Goal: Information Seeking & Learning: Learn about a topic

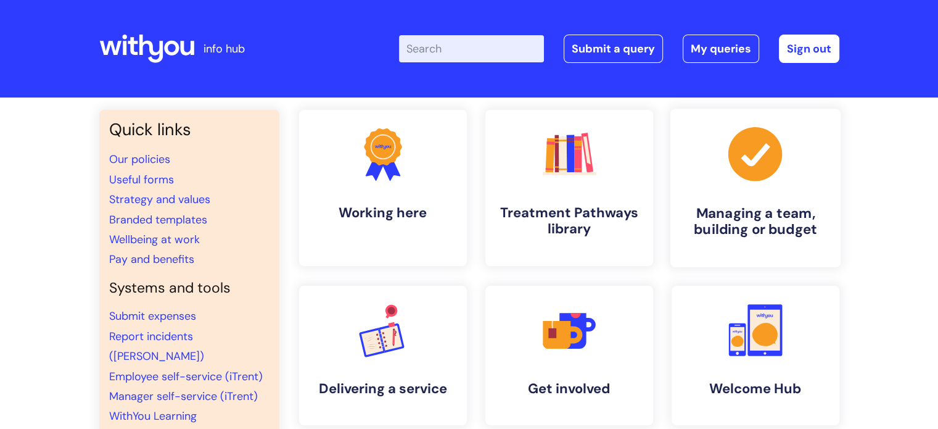
click at [745, 210] on h4 "Managing a team, building or budget" at bounding box center [755, 221] width 150 height 33
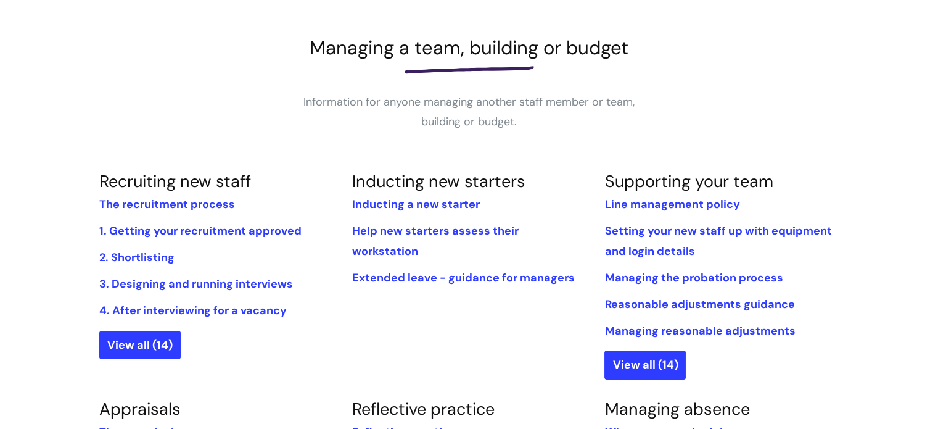
scroll to position [158, 0]
click at [160, 345] on link "View all (14)" at bounding box center [139, 344] width 81 height 28
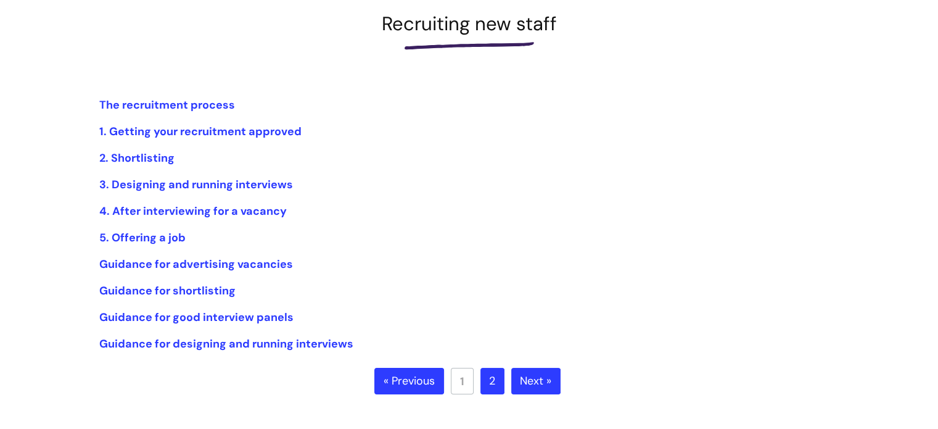
scroll to position [192, 0]
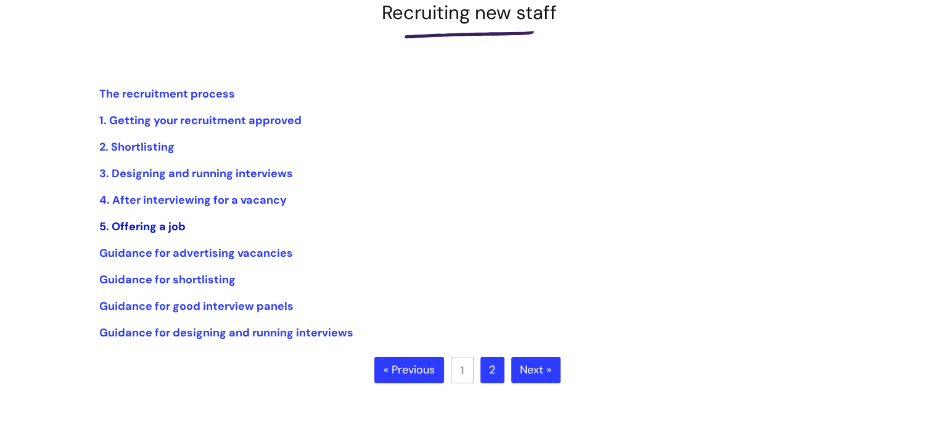
click at [170, 232] on link "5. Offering a job" at bounding box center [142, 226] width 86 height 15
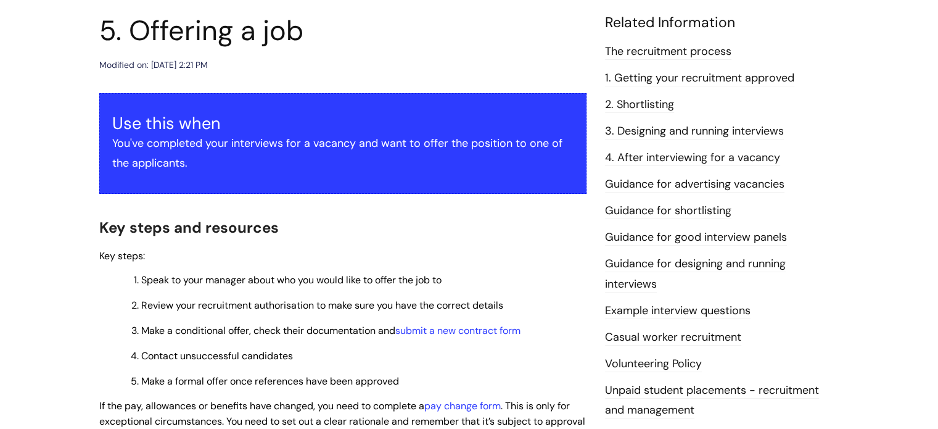
scroll to position [197, 0]
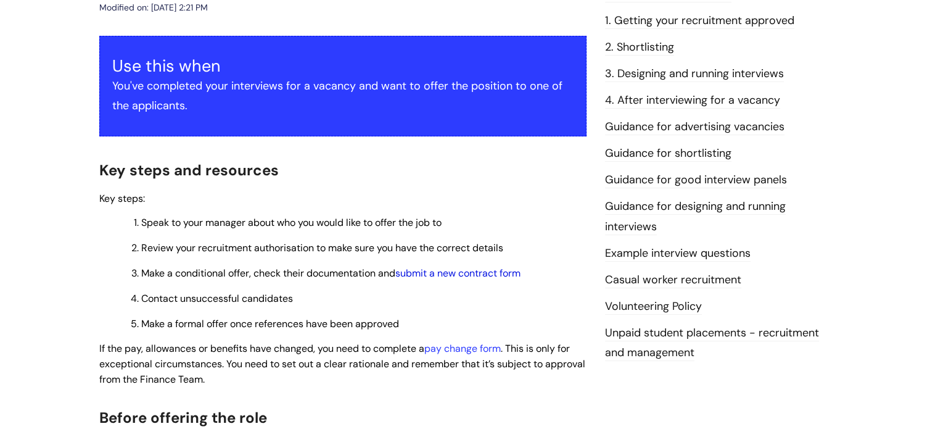
click at [467, 273] on link "submit a new contract form" at bounding box center [457, 272] width 125 height 13
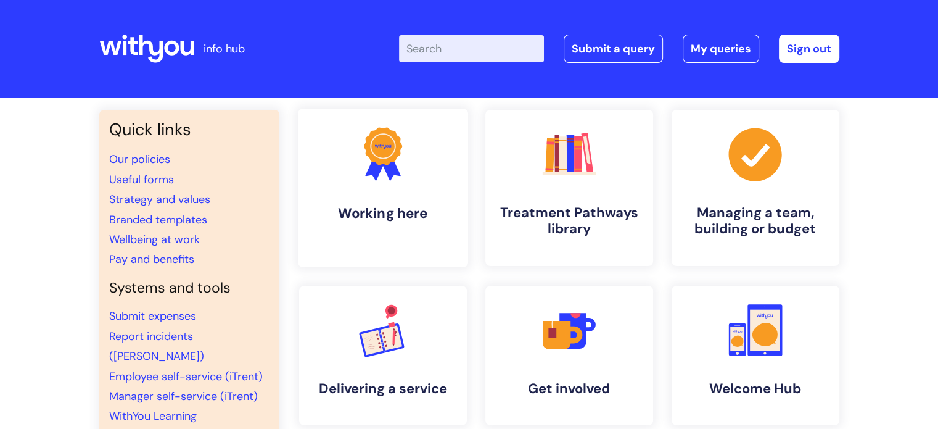
click at [435, 221] on h4 "Working here" at bounding box center [383, 213] width 150 height 17
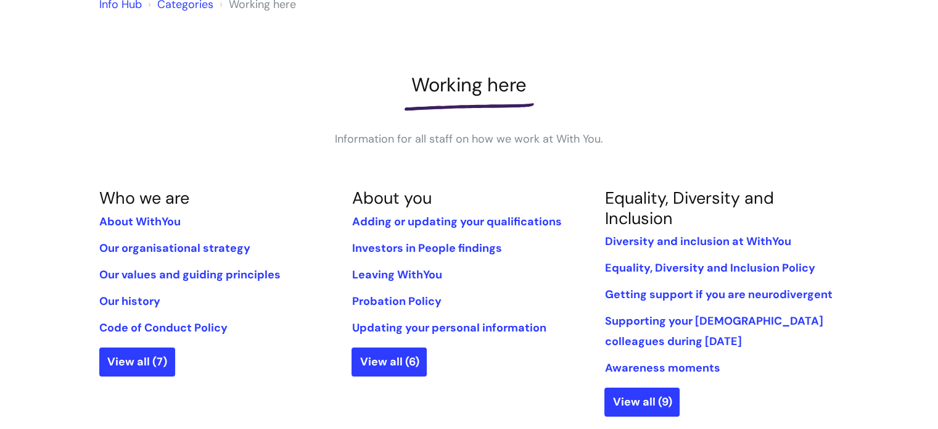
scroll to position [121, 0]
click at [144, 350] on link "View all (7)" at bounding box center [137, 361] width 76 height 28
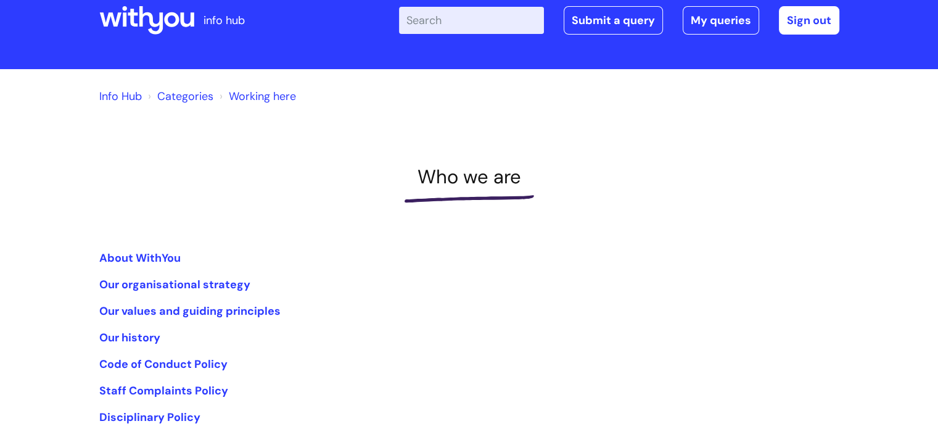
scroll to position [23, 0]
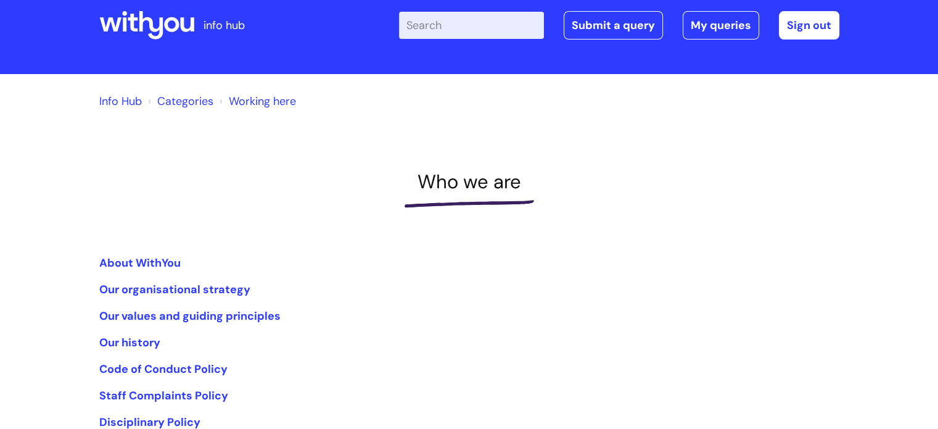
click at [189, 100] on link "Categories" at bounding box center [185, 101] width 56 height 15
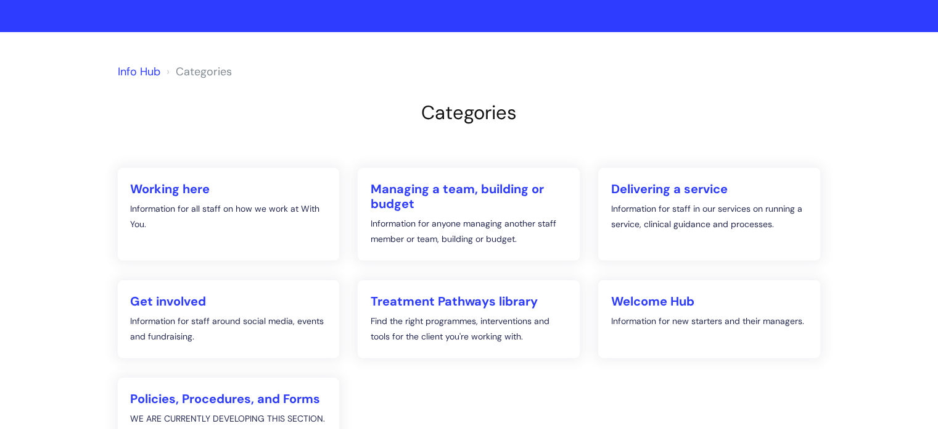
scroll to position [79, 0]
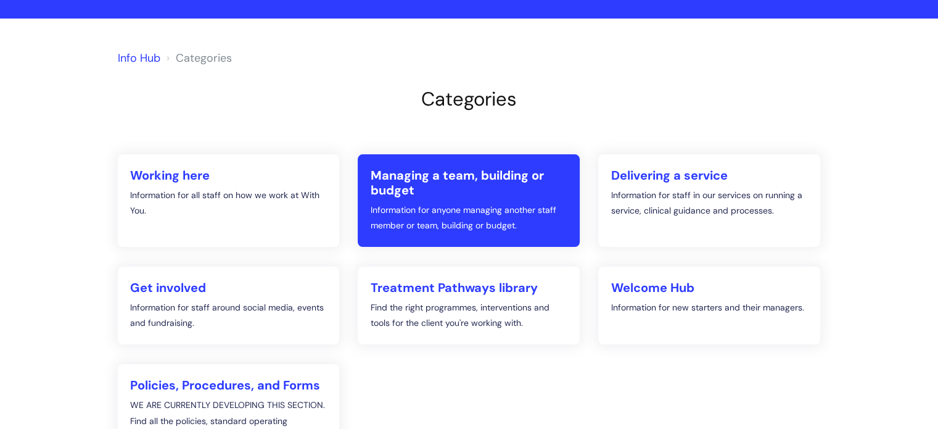
click at [419, 202] on p "Information for anyone managing another staff member or team, building or budge…" at bounding box center [468, 217] width 197 height 31
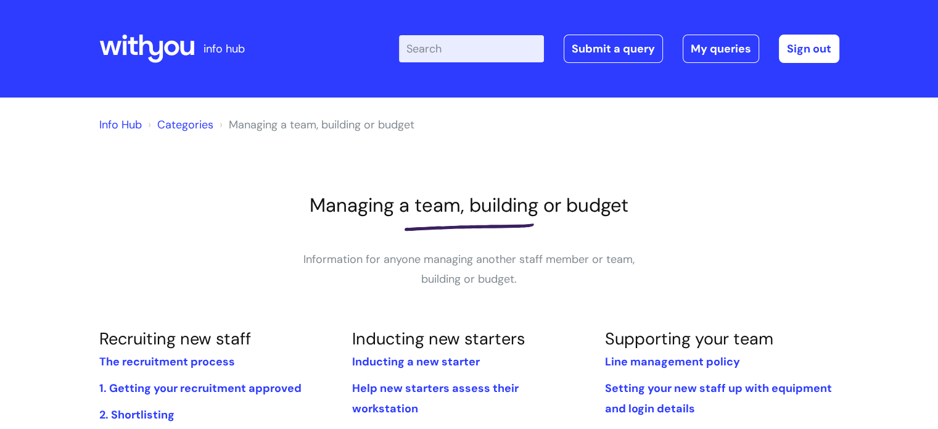
click at [192, 125] on link "Categories" at bounding box center [185, 124] width 56 height 15
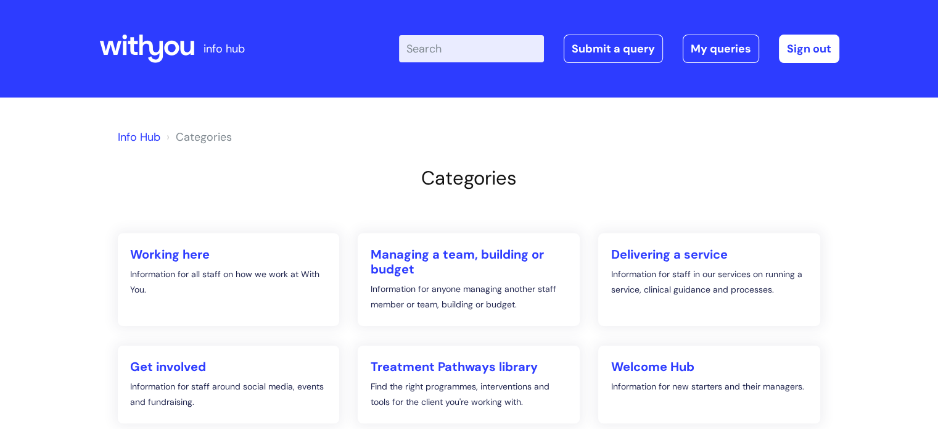
click at [146, 139] on link "Info Hub" at bounding box center [139, 136] width 43 height 15
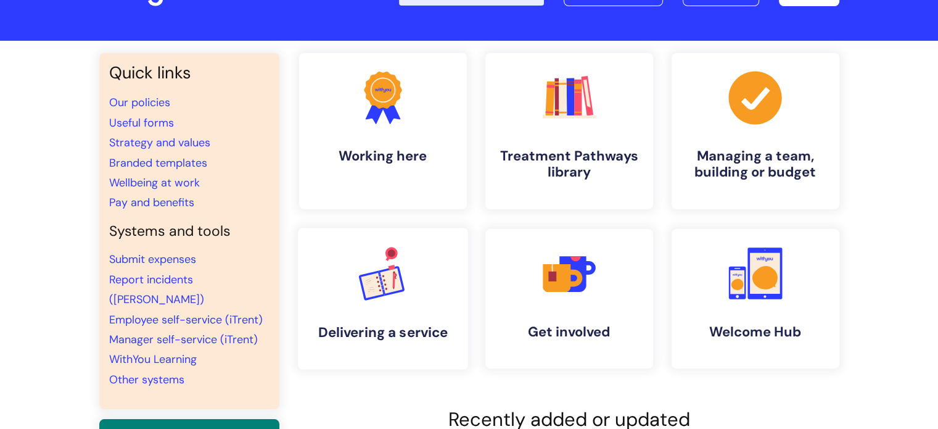
scroll to position [54, 0]
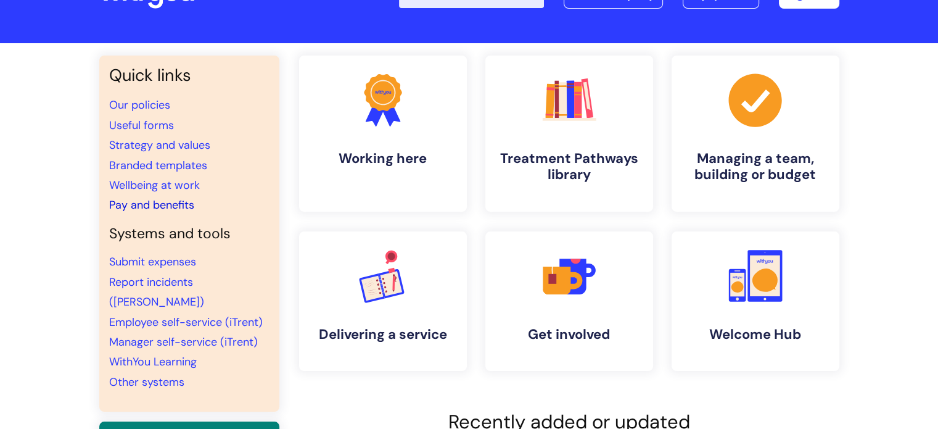
click at [170, 203] on link "Pay and benefits" at bounding box center [151, 204] width 85 height 15
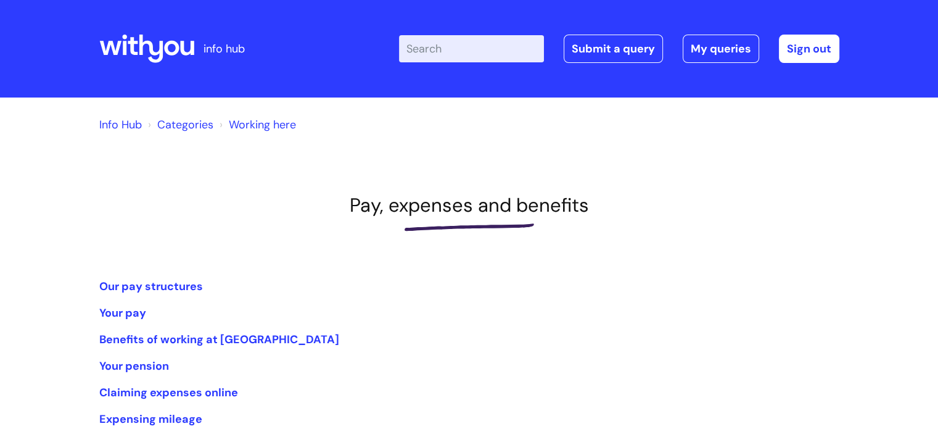
scroll to position [121, 0]
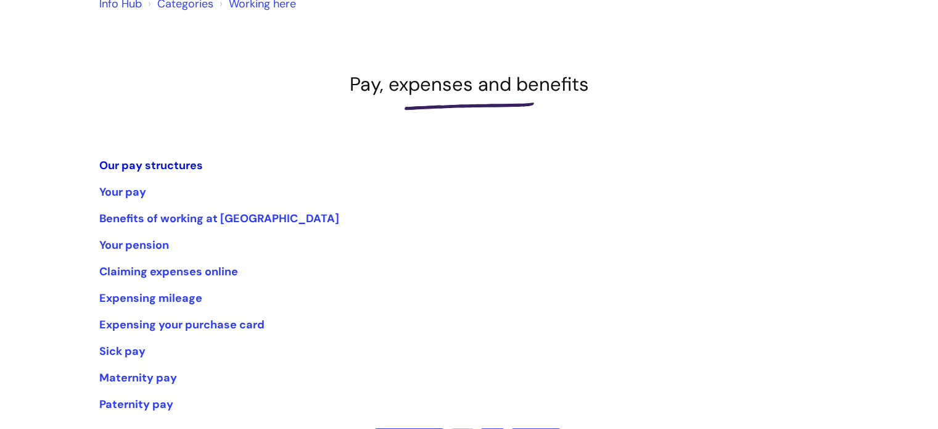
click at [173, 165] on link "Our pay structures" at bounding box center [151, 165] width 104 height 15
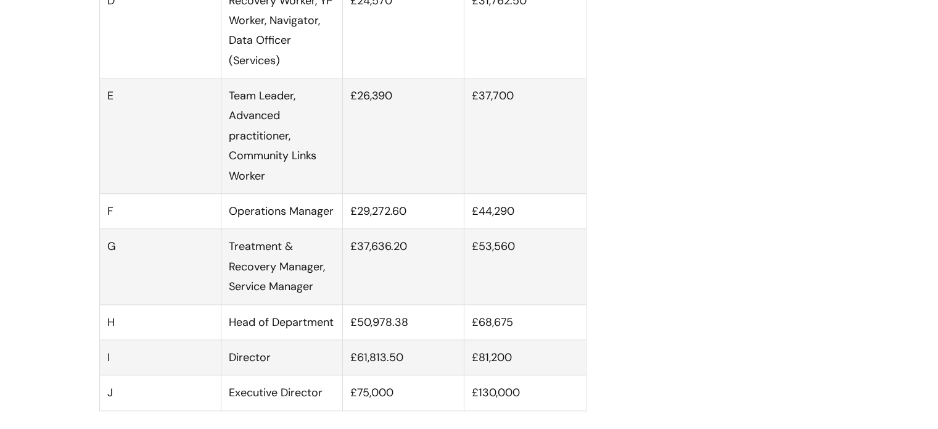
scroll to position [1051, 0]
